Goal: Entertainment & Leisure: Browse casually

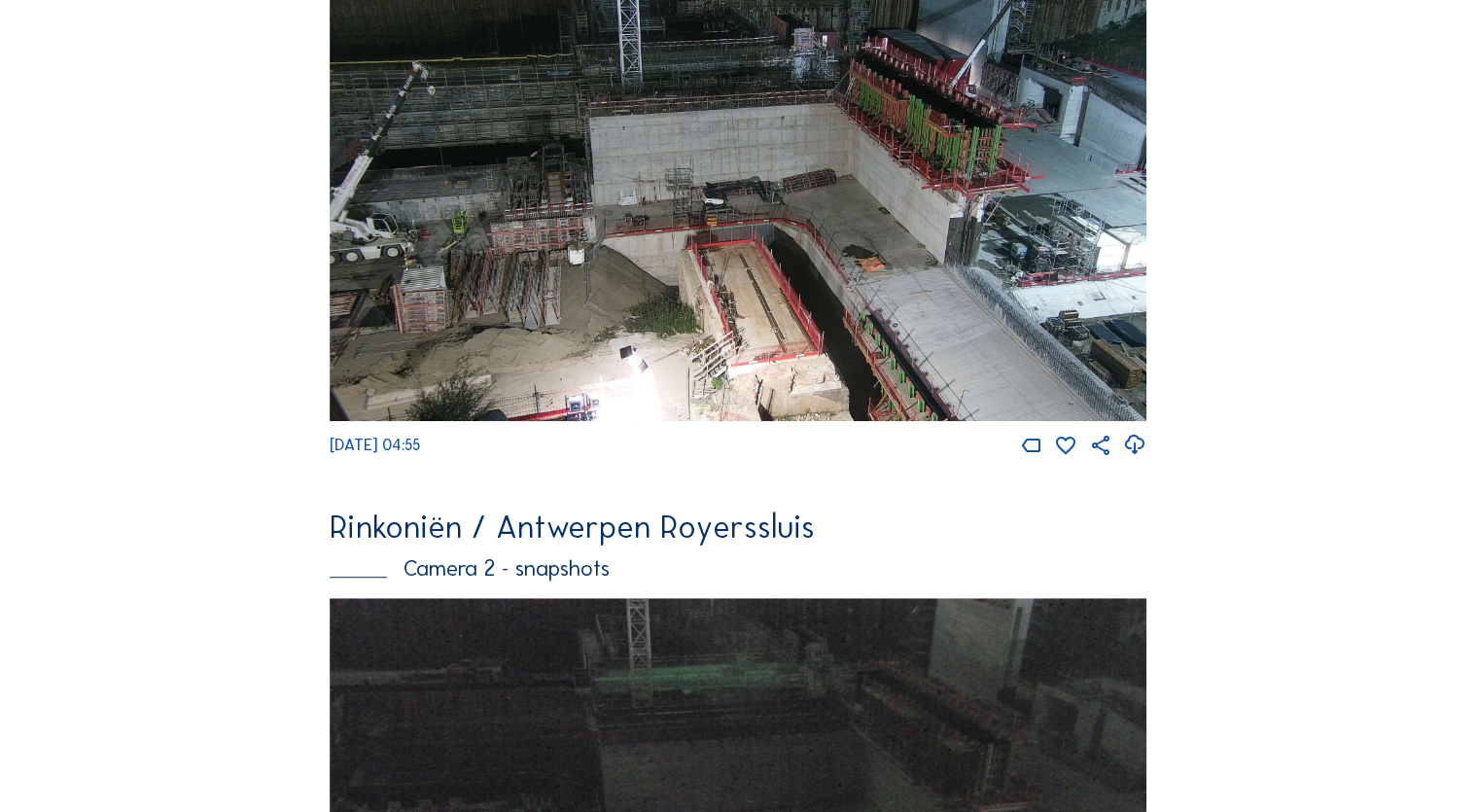
click at [942, 321] on img at bounding box center [738, 181] width 816 height 478
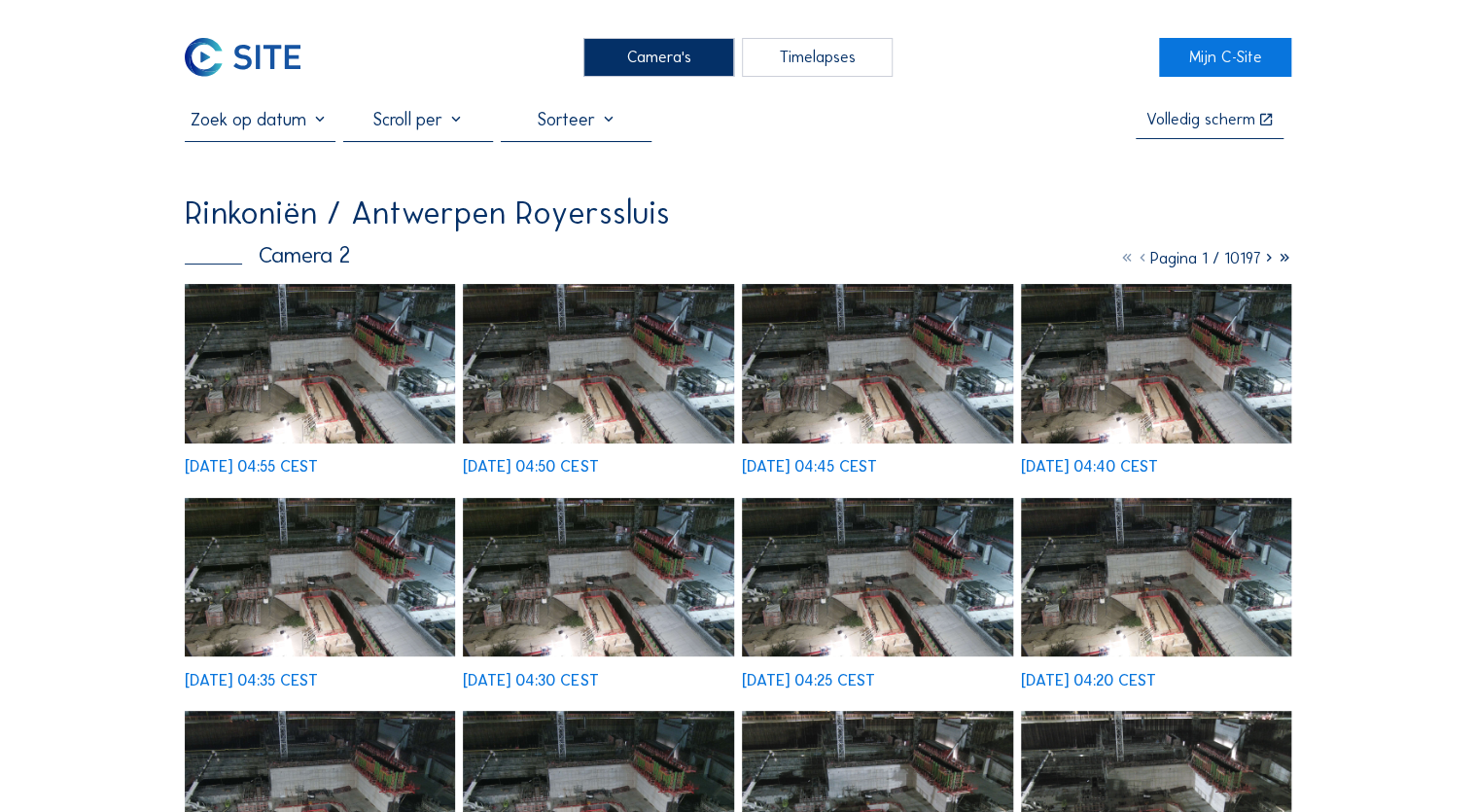
click at [646, 55] on div "Camera's" at bounding box center [659, 58] width 151 height 39
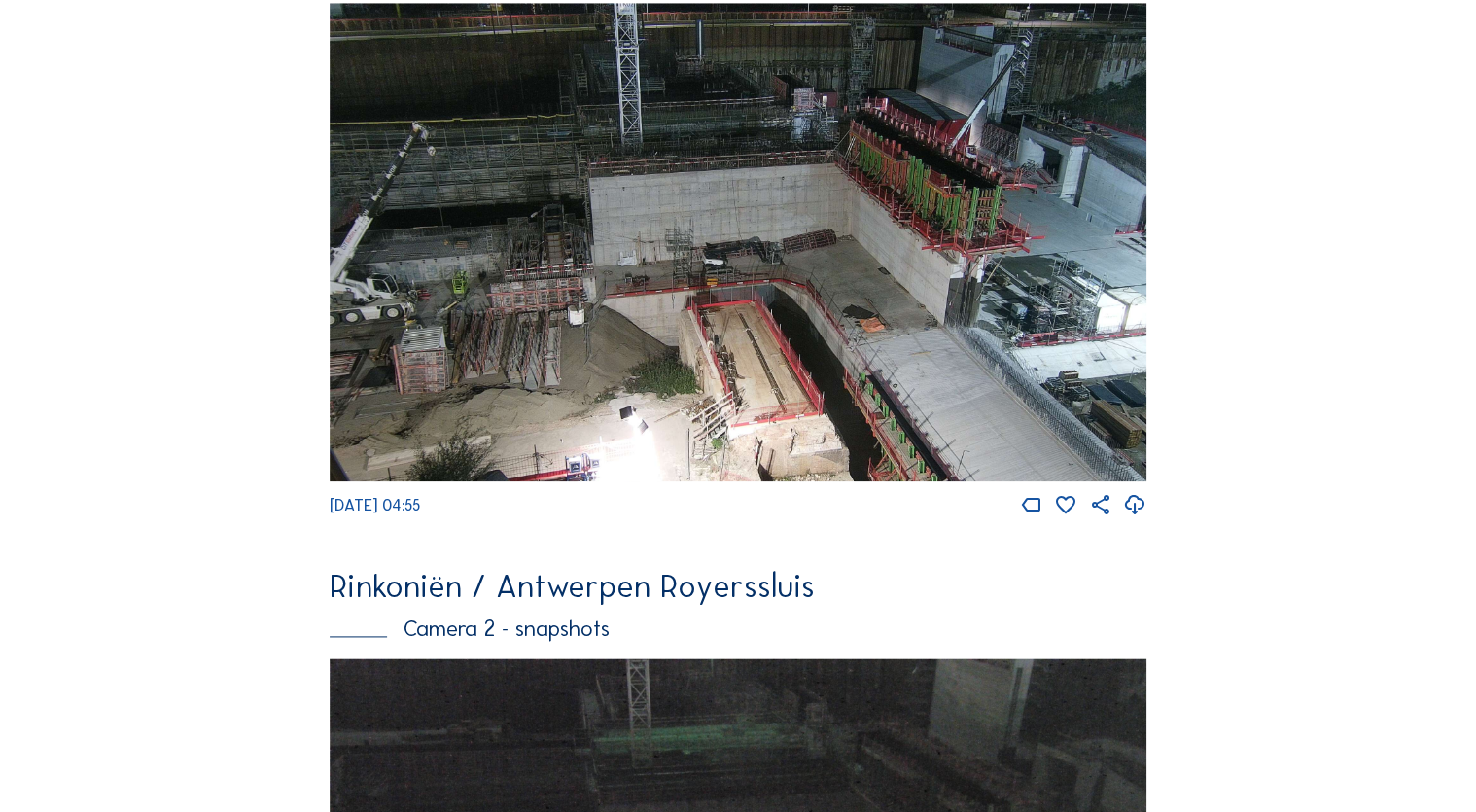
scroll to position [1353, 0]
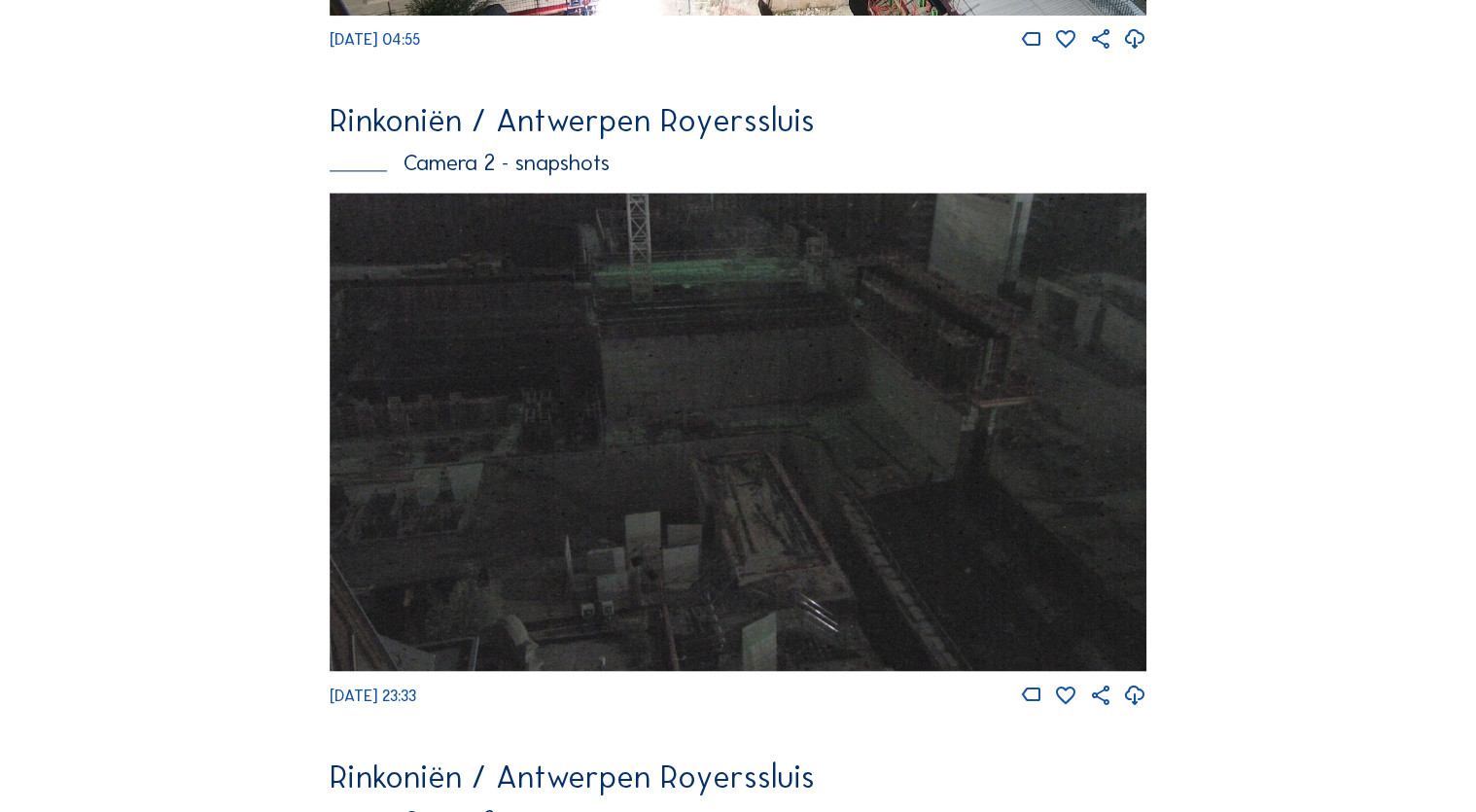
click at [693, 64] on div "Rinkoniën / Antwerpen Royerssluis Camera 1 [DATE] 04:55 Rinkoniën / [GEOGRAPHIC…" at bounding box center [738, 395] width 816 height 3167
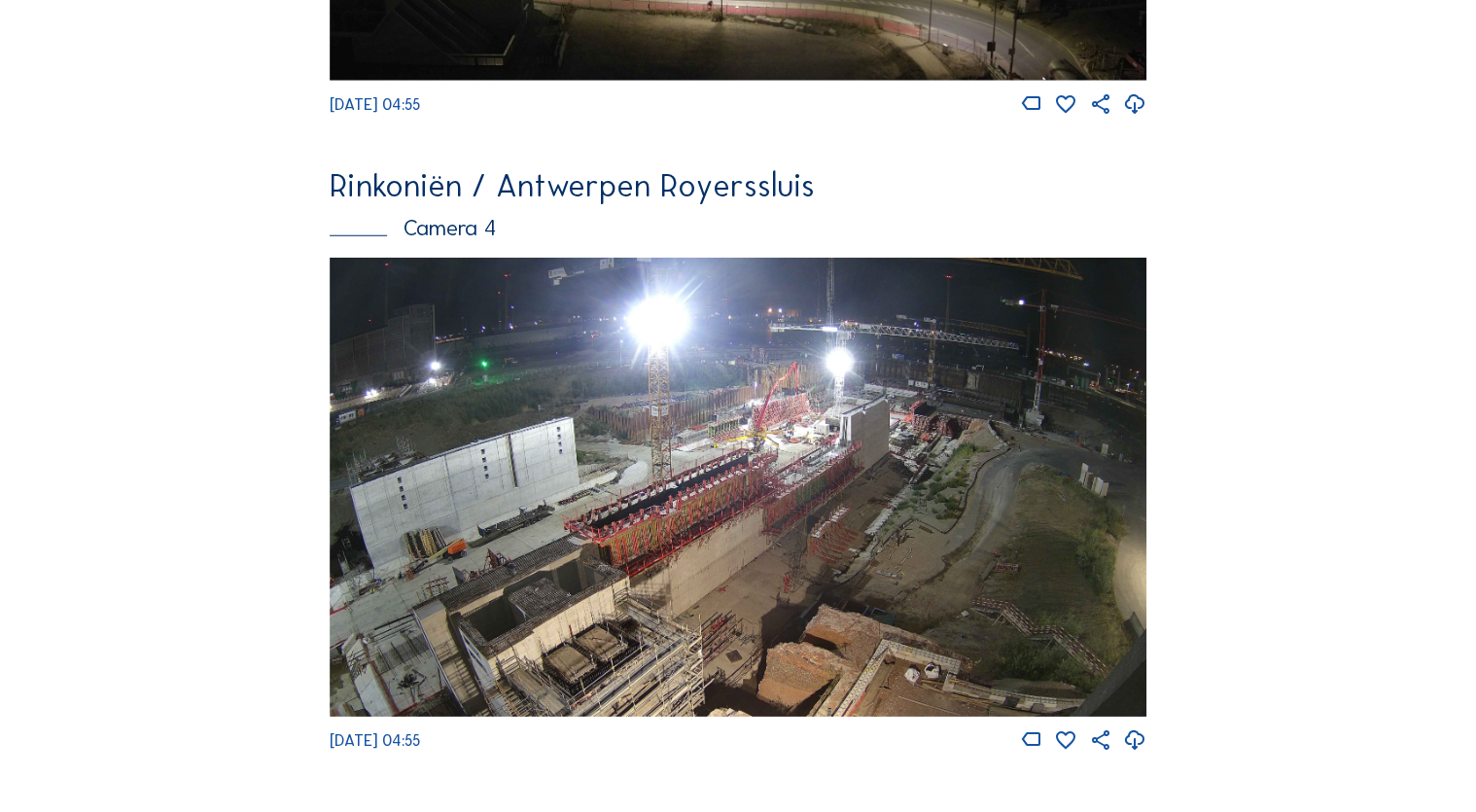
scroll to position [2597, 0]
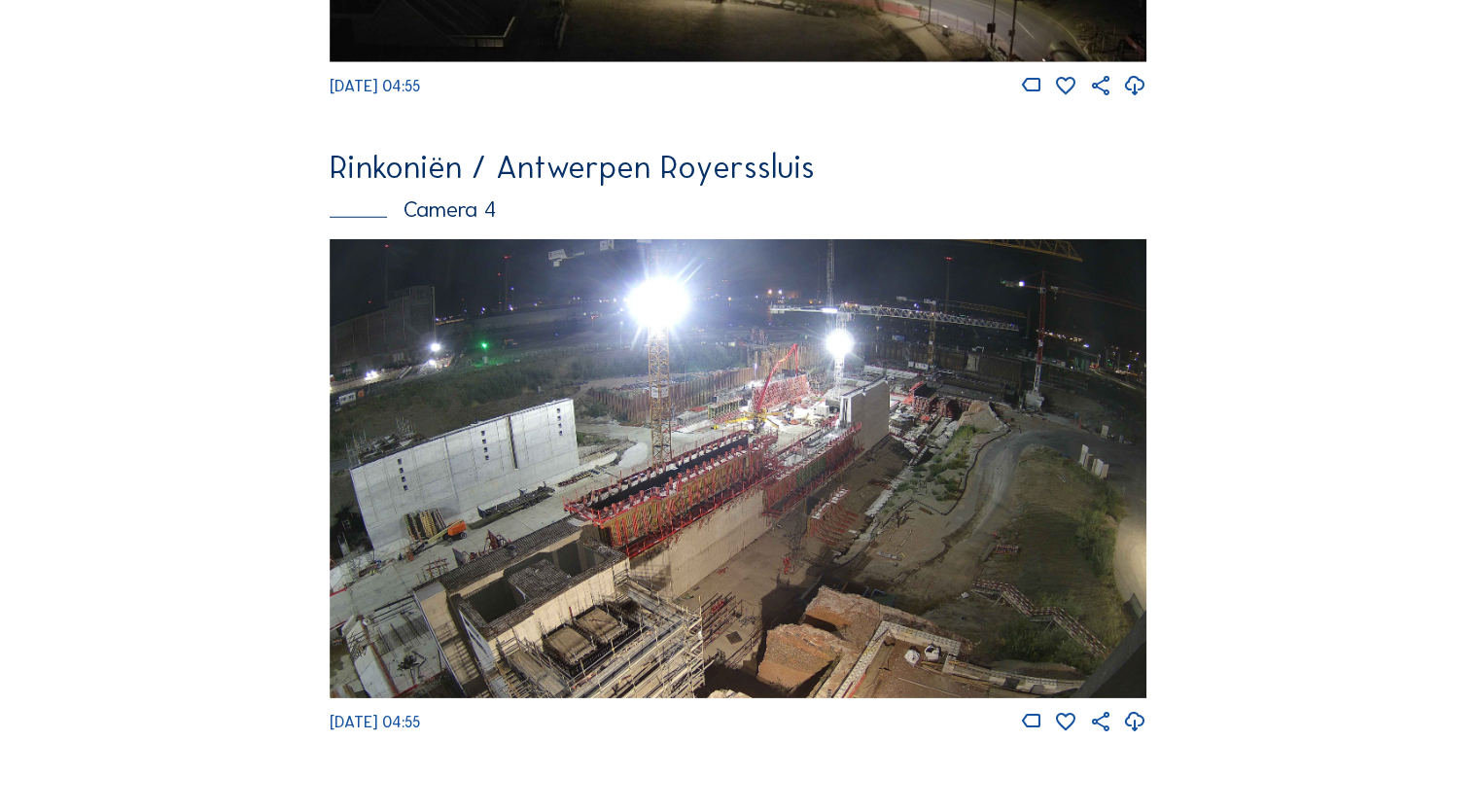
click at [757, 487] on img at bounding box center [738, 468] width 816 height 459
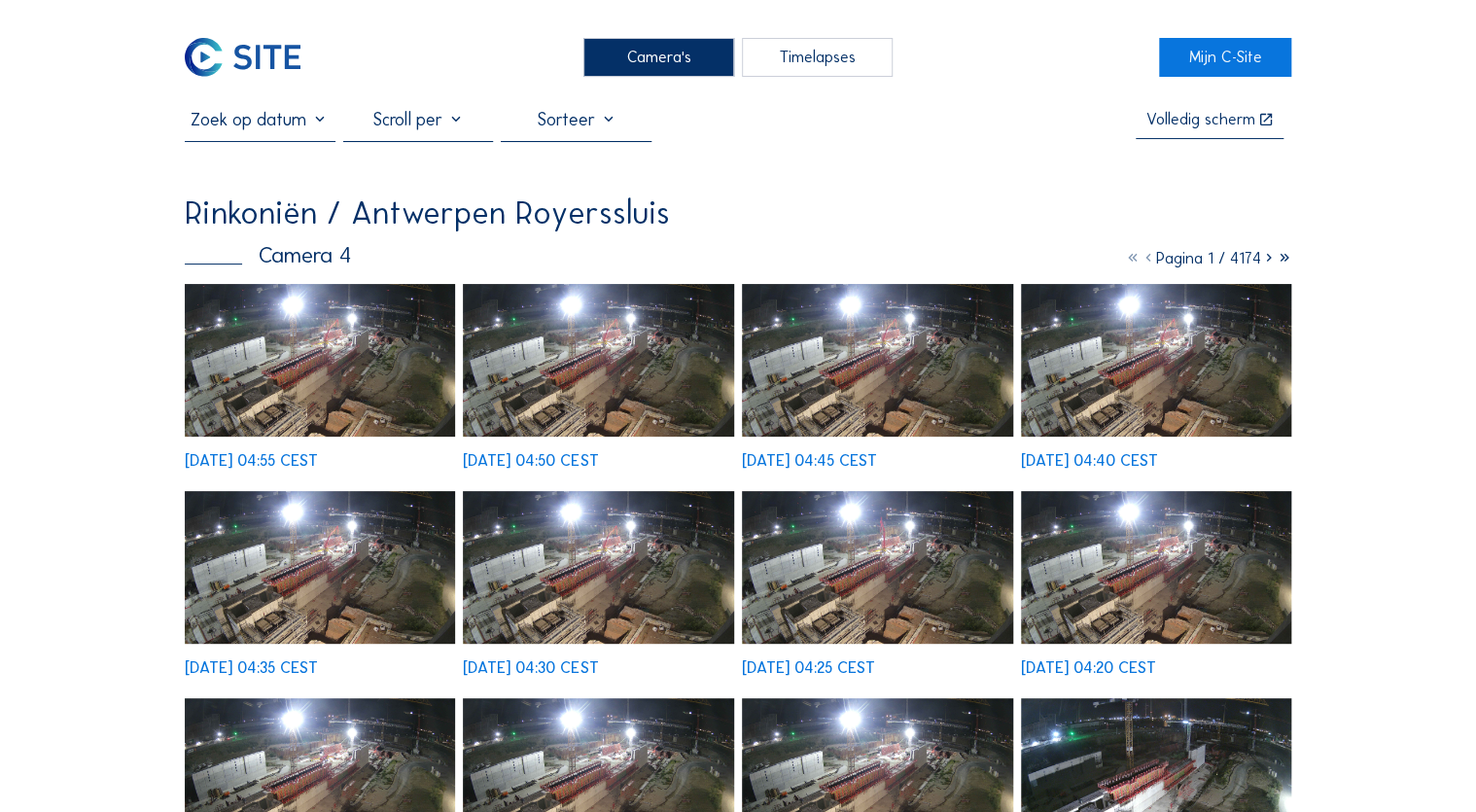
click at [363, 375] on img at bounding box center [320, 360] width 271 height 153
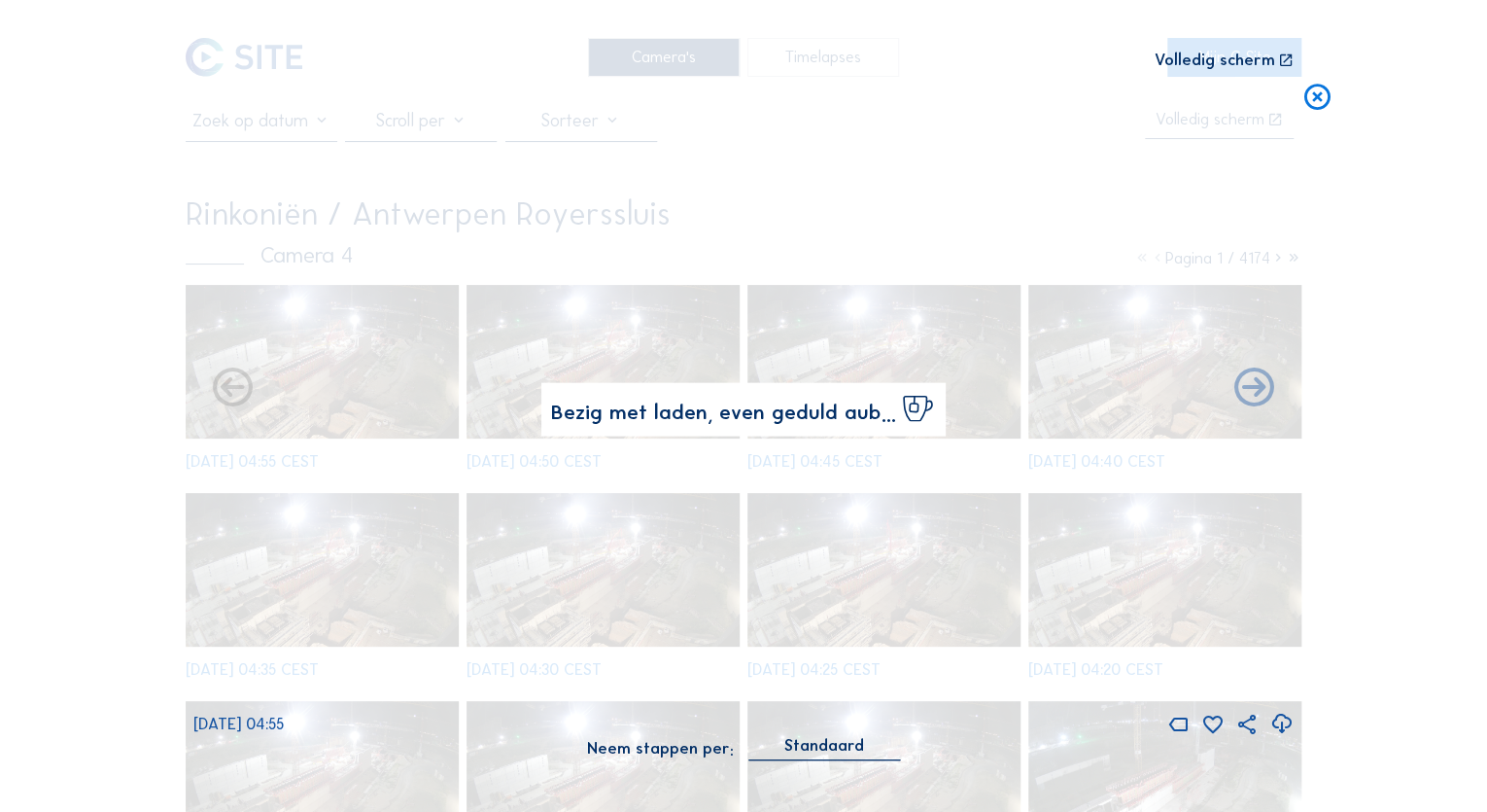
click at [363, 375] on img at bounding box center [744, 390] width 1100 height 618
